Goal: Transaction & Acquisition: Book appointment/travel/reservation

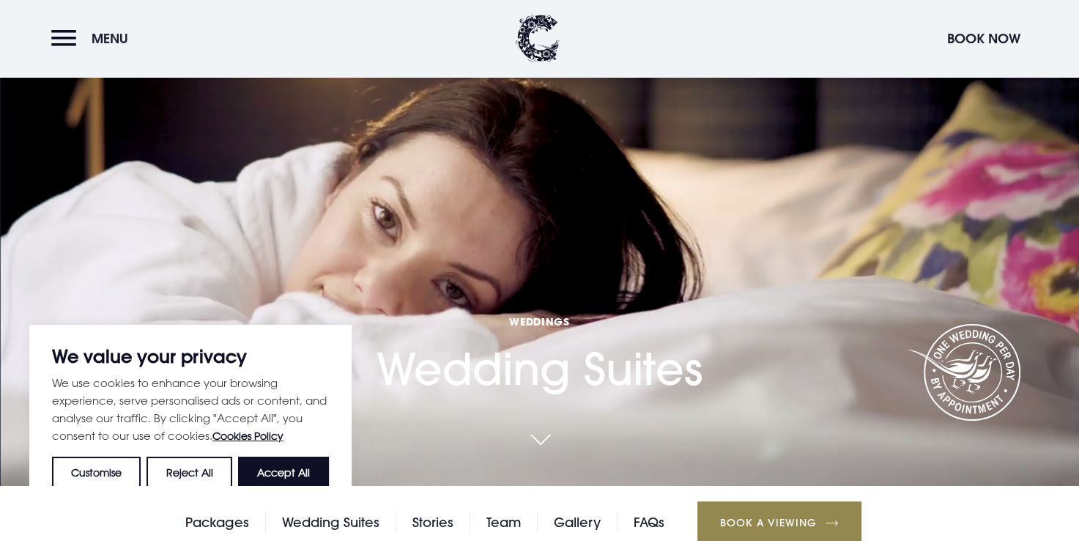
scroll to position [53, 0]
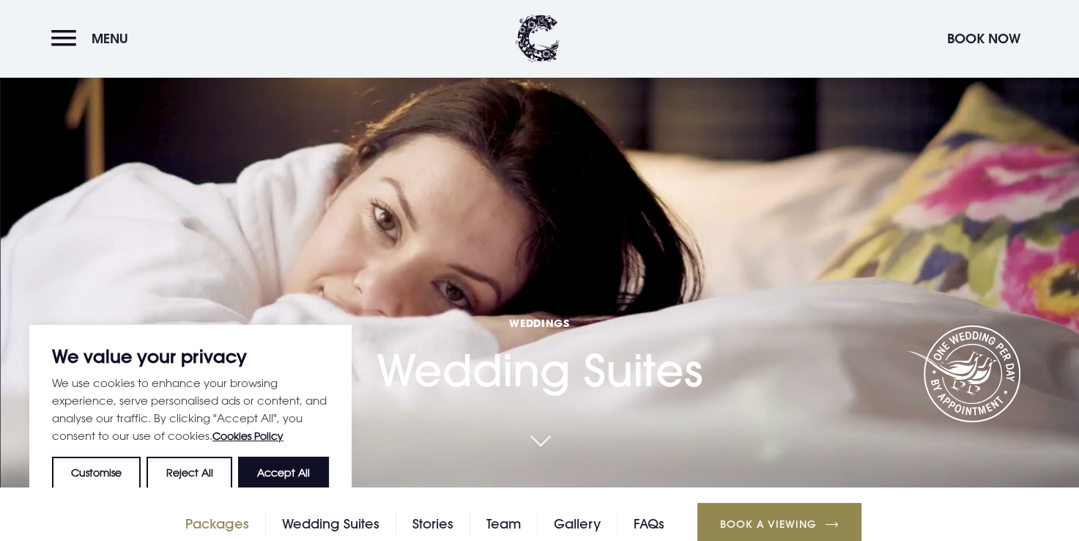
click at [213, 524] on link "Packages" at bounding box center [217, 524] width 64 height 22
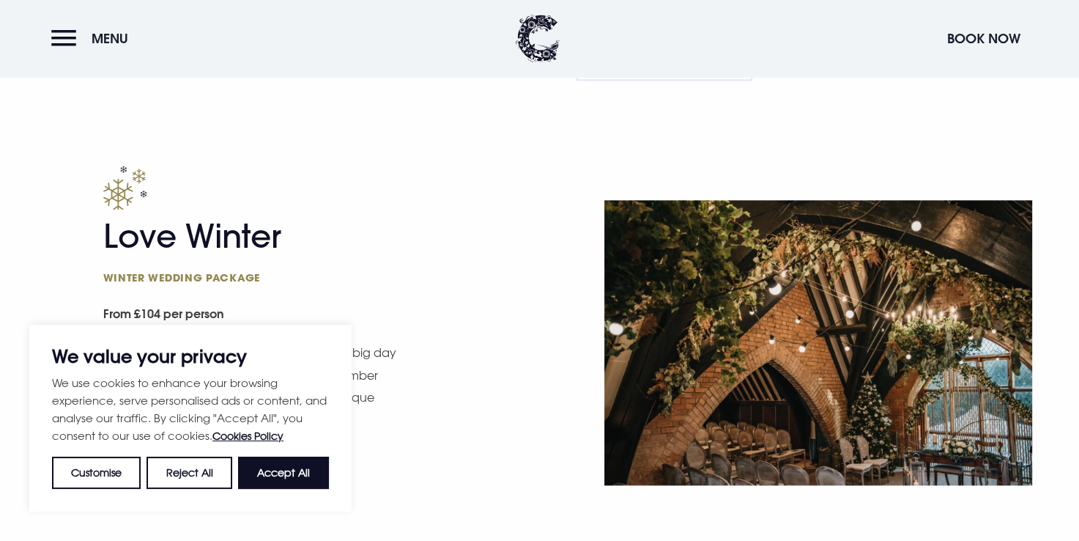
scroll to position [1623, 0]
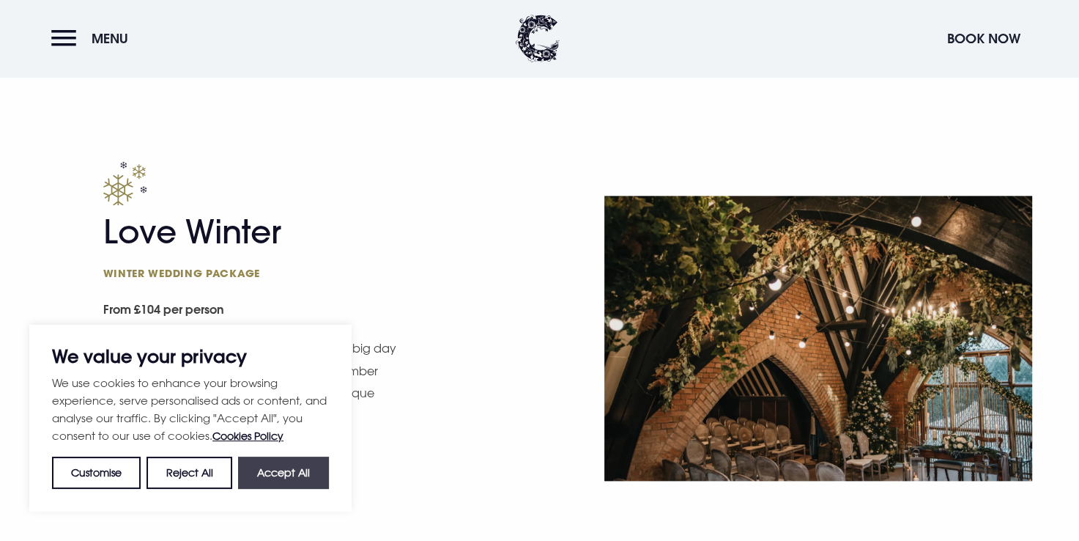
click at [290, 465] on button "Accept All" at bounding box center [283, 472] width 91 height 32
checkbox input "true"
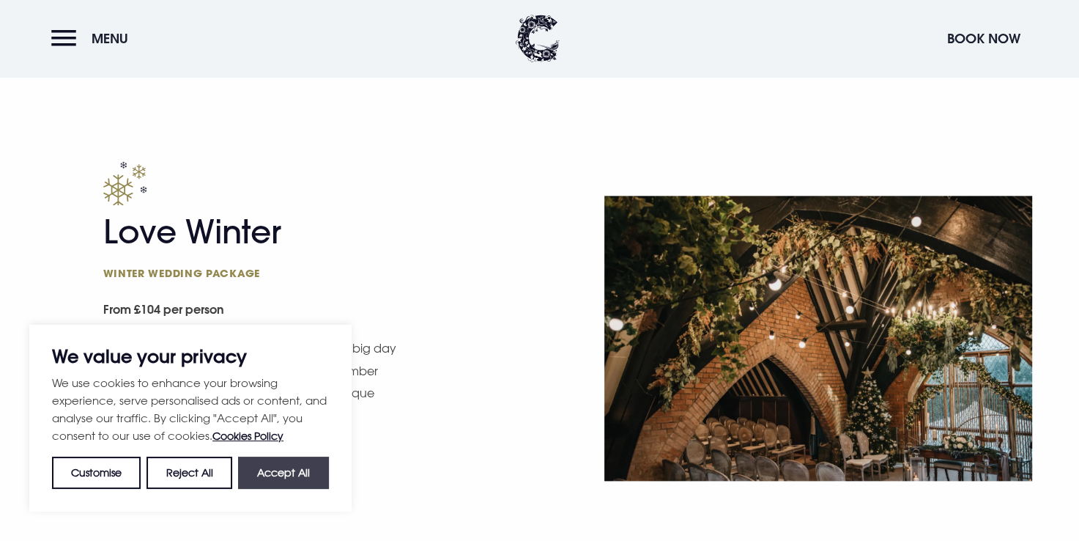
checkbox input "true"
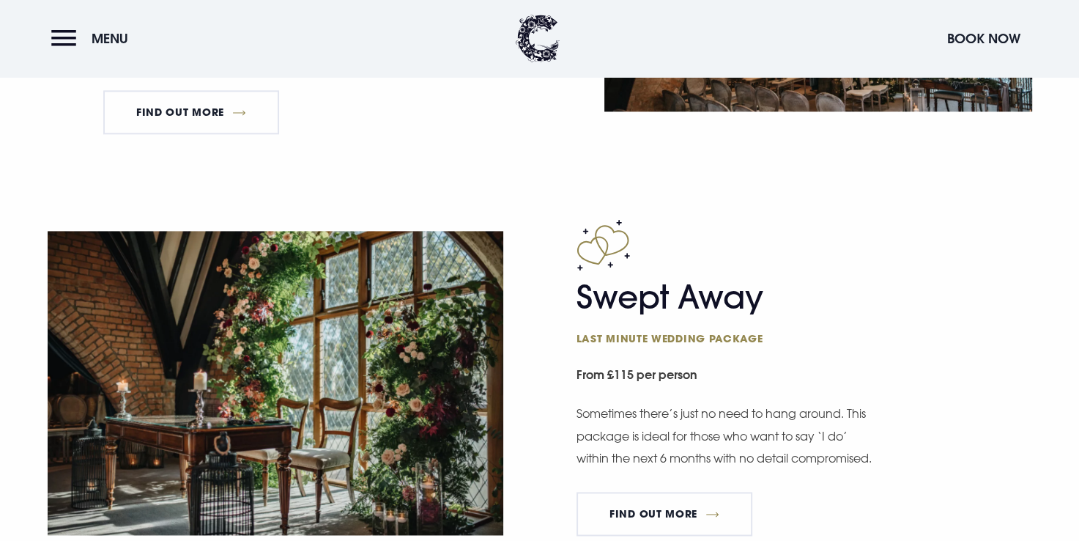
scroll to position [1992, 0]
click at [290, 465] on img at bounding box center [276, 383] width 456 height 304
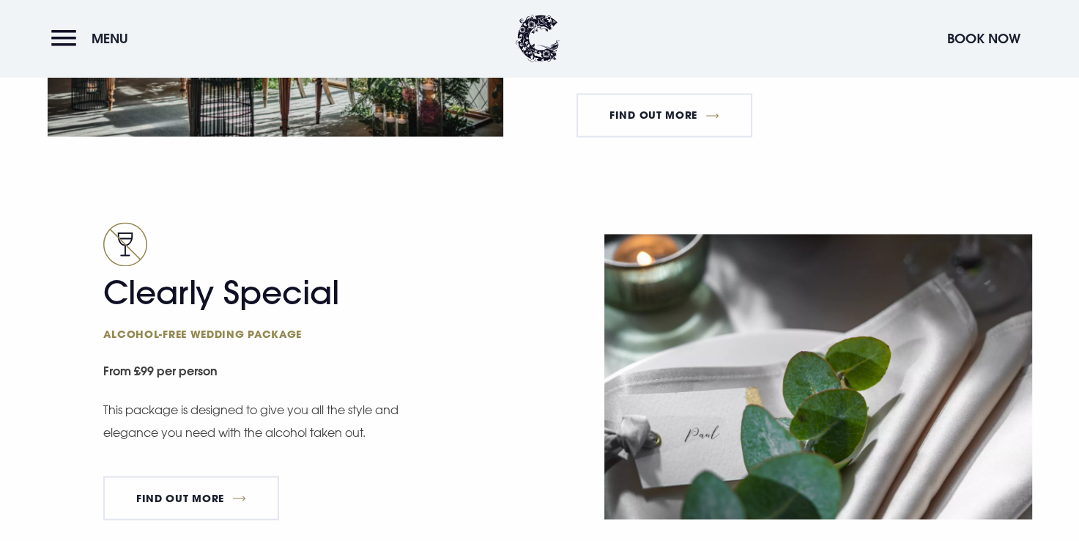
scroll to position [2398, 0]
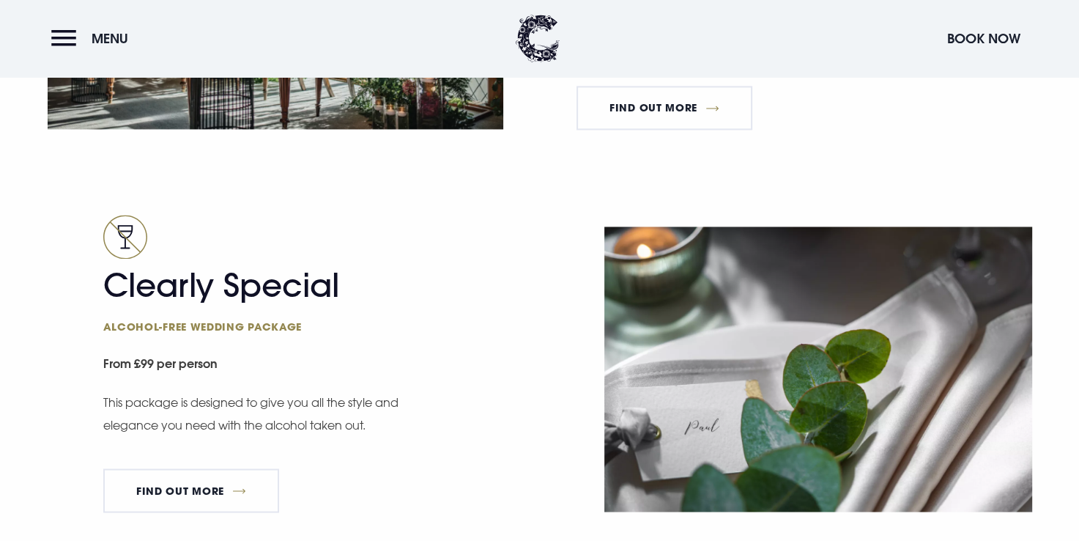
click at [290, 465] on div "Clearly Special Alcohol-free wedding package From £99 per person This package i…" at bounding box center [317, 369] width 428 height 309
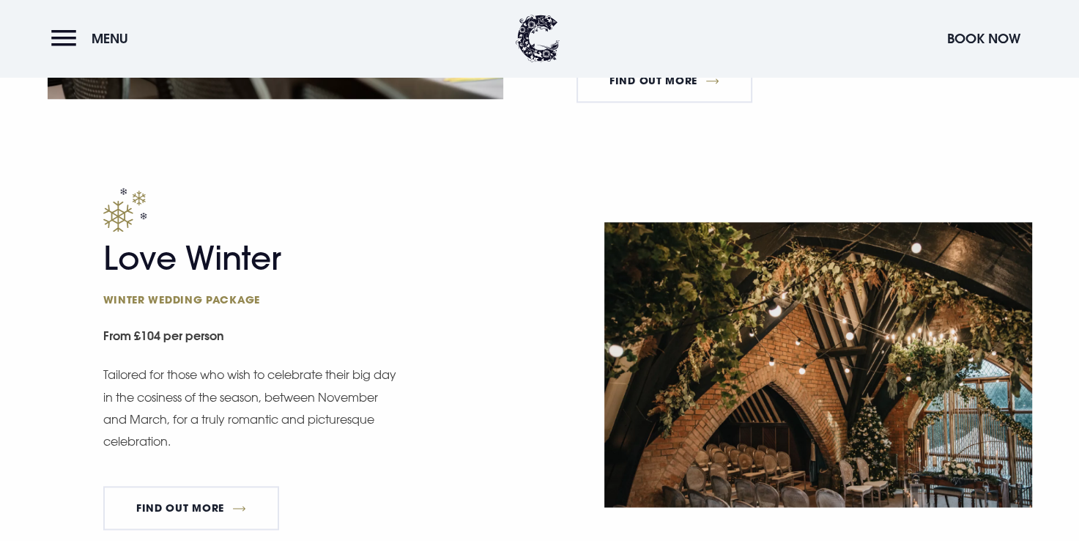
scroll to position [1599, 0]
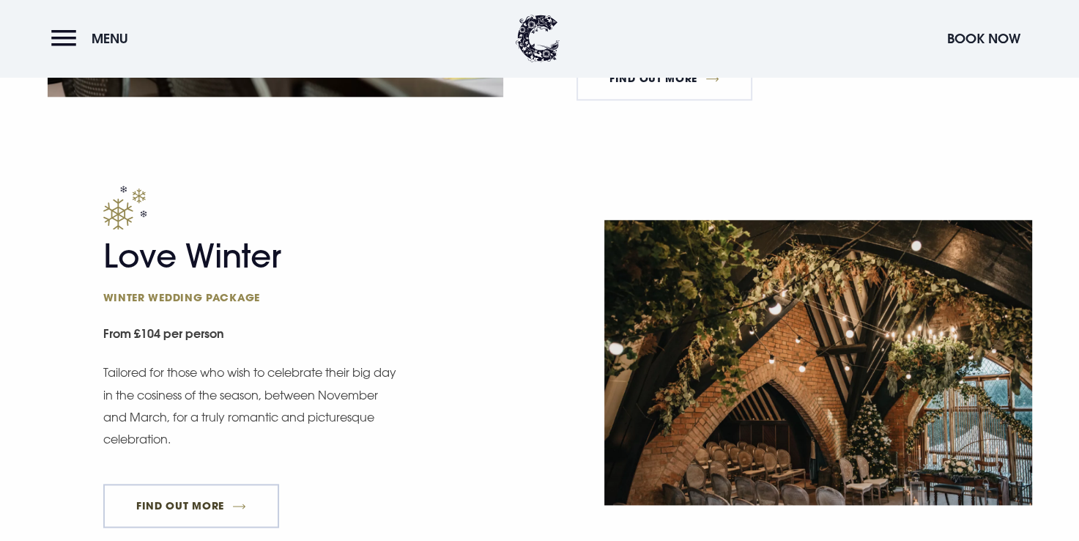
click at [235, 500] on link "FIND OUT MORE" at bounding box center [191, 505] width 177 height 44
